Goal: Information Seeking & Learning: Learn about a topic

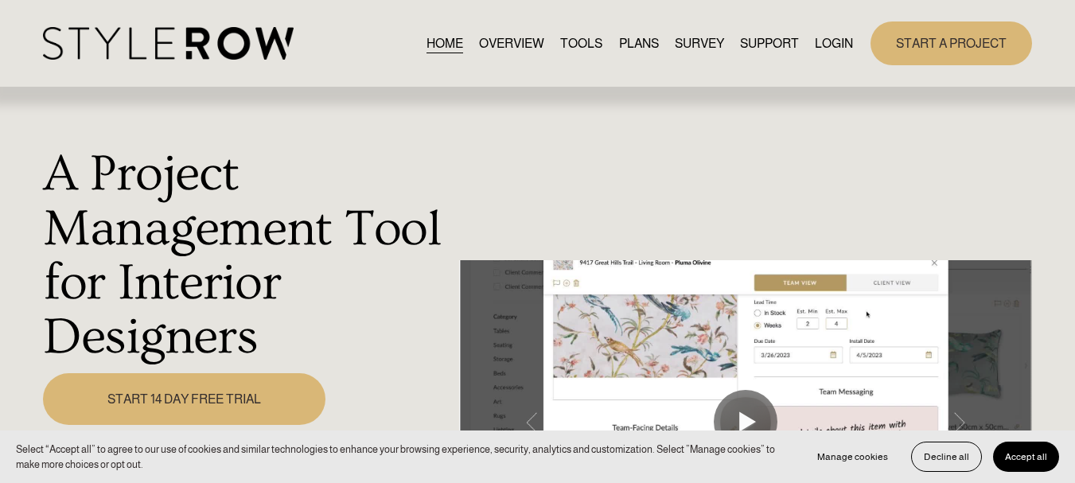
click at [998, 461] on button "Accept all" at bounding box center [1026, 457] width 66 height 30
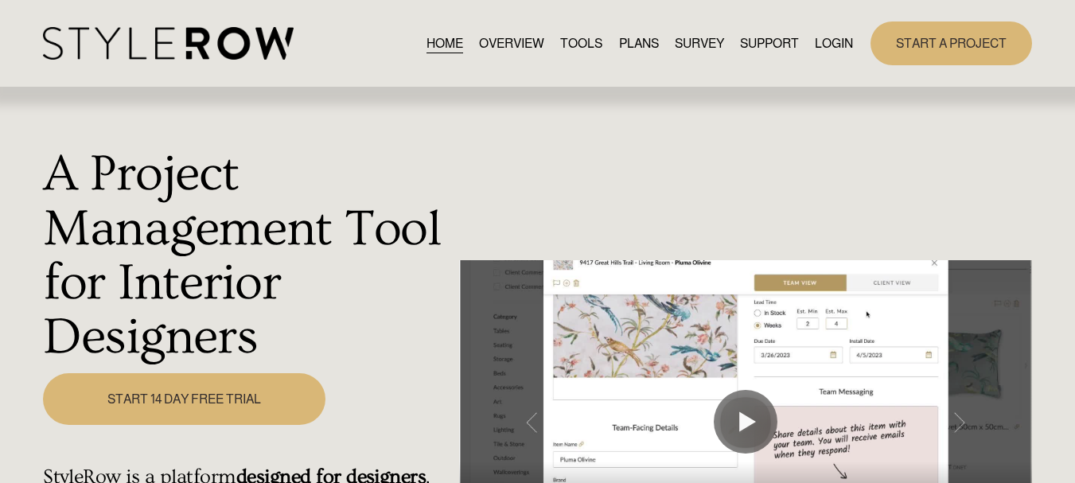
drag, startPoint x: 438, startPoint y: 7, endPoint x: 828, endPoint y: 221, distance: 444.7
click at [828, 221] on div "A Project Management Tool for Interior Designers Play 00:00 00:43 Unmute Mute S…" at bounding box center [537, 440] width 1075 height 704
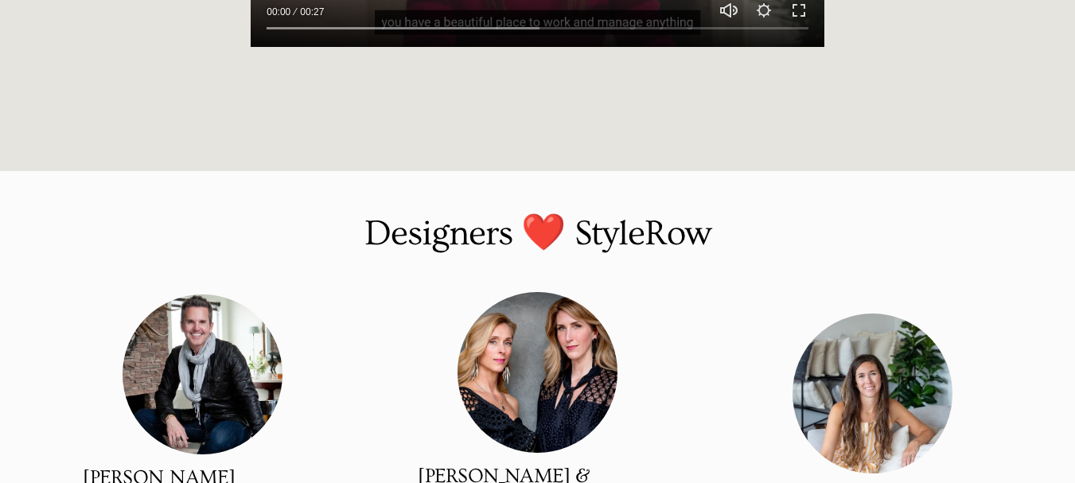
scroll to position [1929, 0]
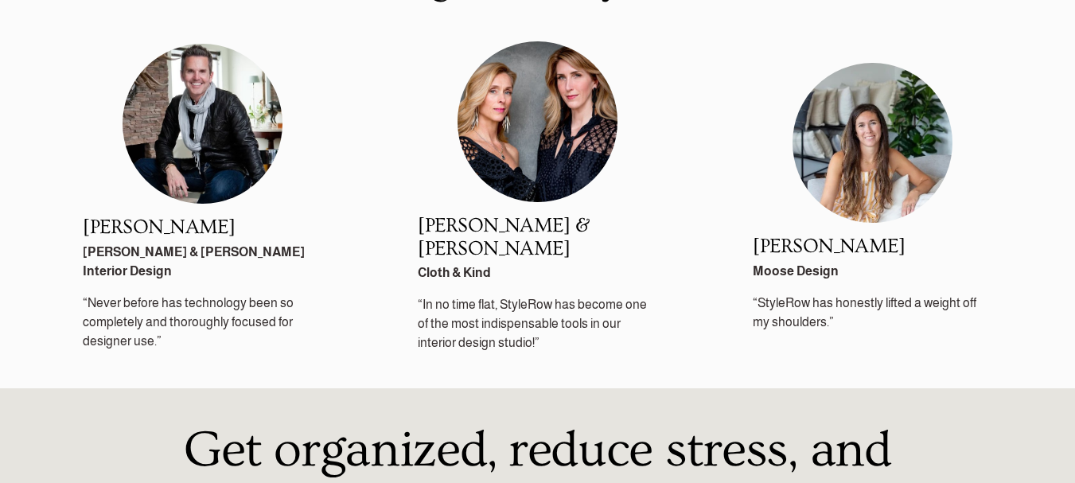
click at [132, 228] on h2 "[PERSON_NAME]" at bounding box center [202, 227] width 239 height 23
copy div "[PERSON_NAME]"
click at [438, 235] on h2 "[PERSON_NAME] & [PERSON_NAME]" at bounding box center [537, 237] width 239 height 45
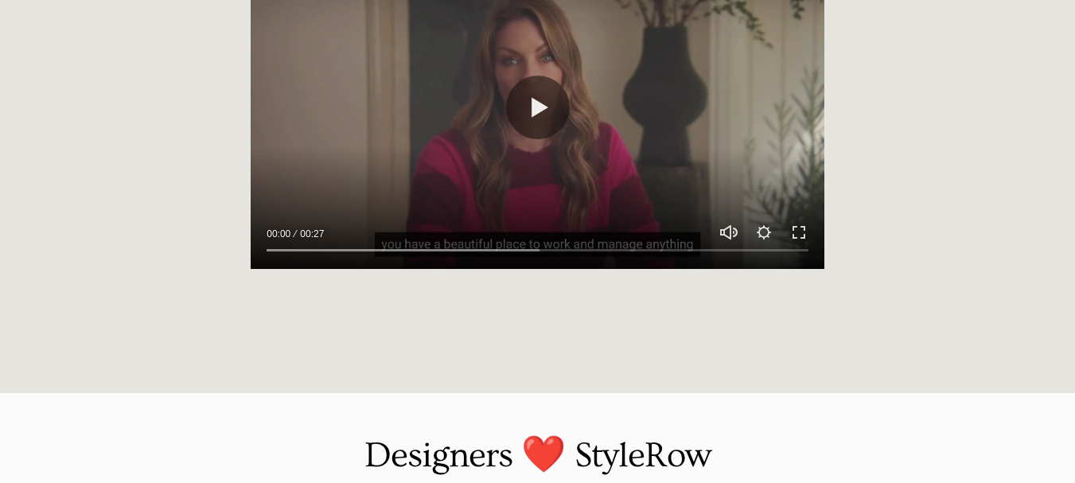
scroll to position [1213, 0]
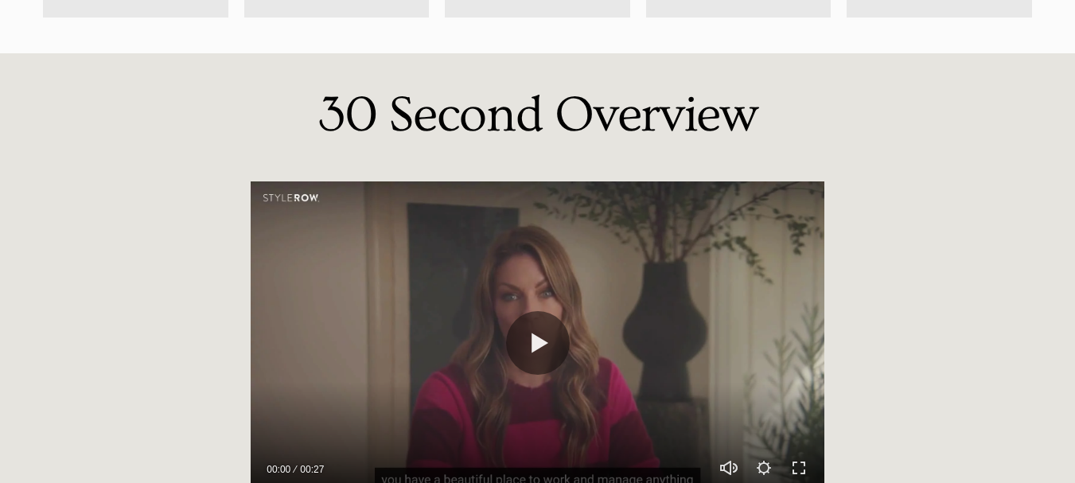
scroll to position [1213, 0]
